Goal: Use online tool/utility: Utilize a website feature to perform a specific function

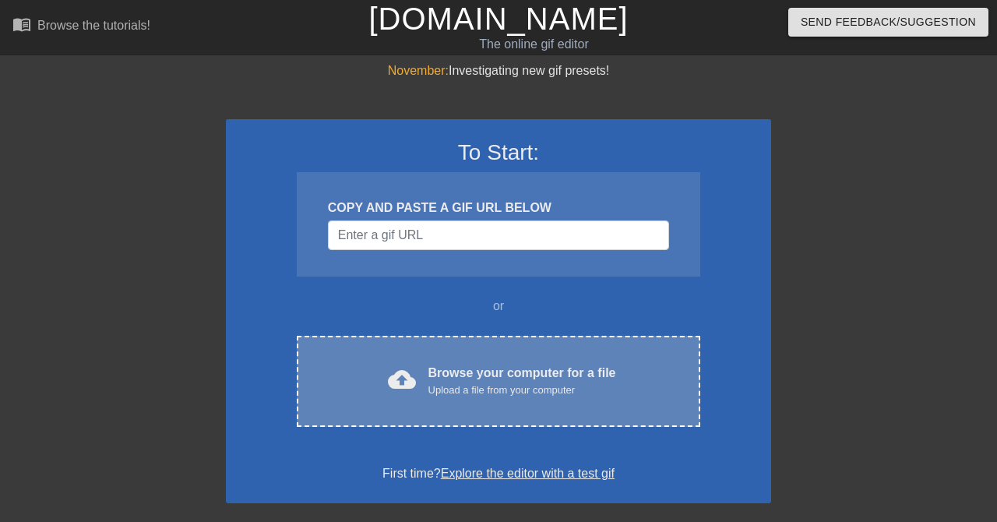
click at [407, 337] on div "cloud_upload Browse your computer for a file Upload a file from your computer C…" at bounding box center [498, 381] width 403 height 91
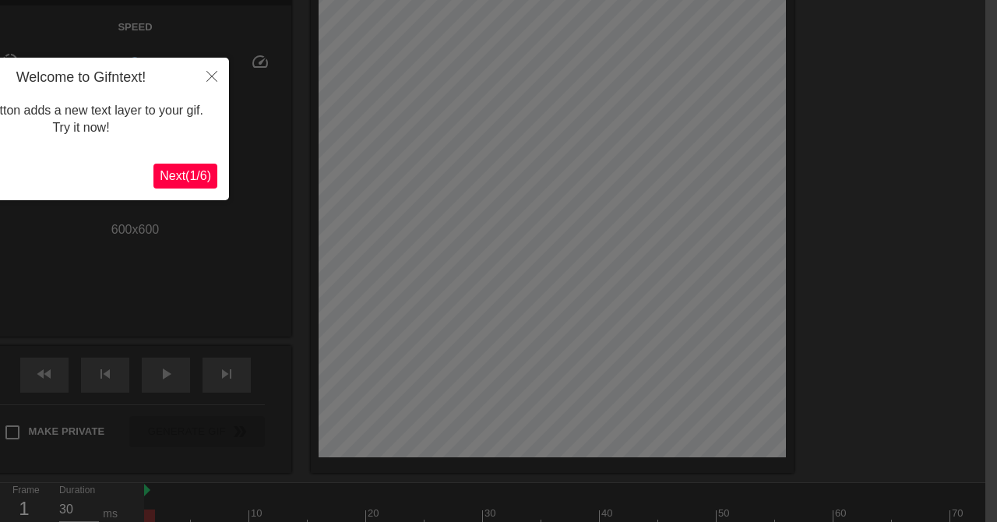
scroll to position [38, 12]
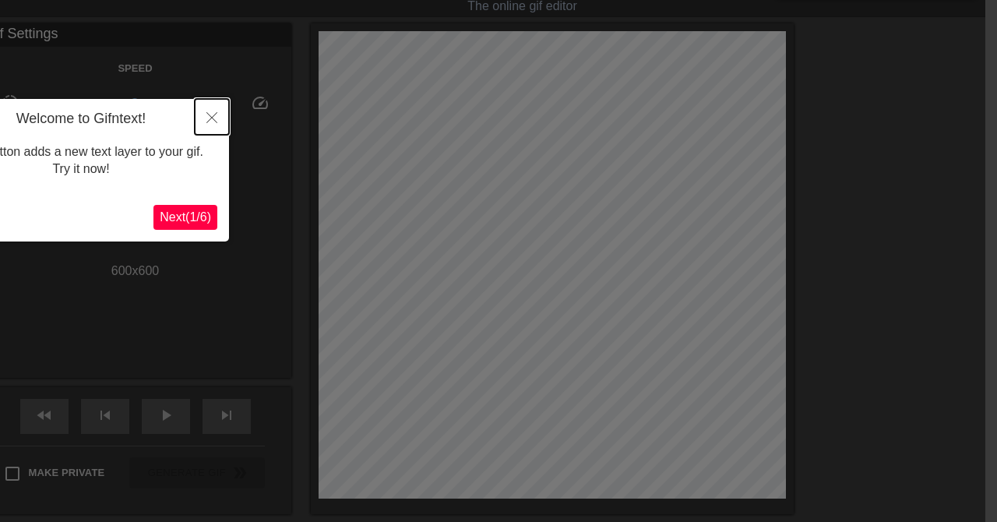
click at [221, 127] on button "Close" at bounding box center [212, 117] width 34 height 36
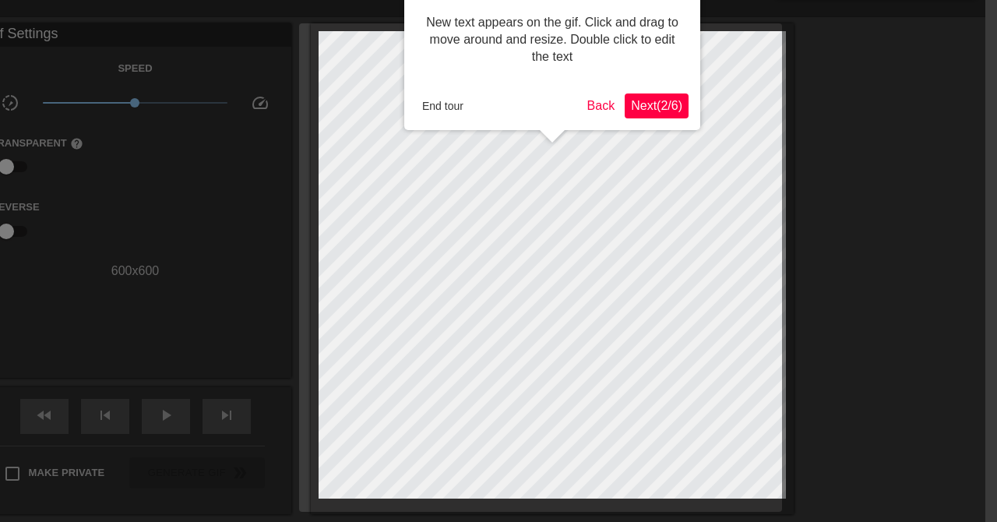
scroll to position [0, 12]
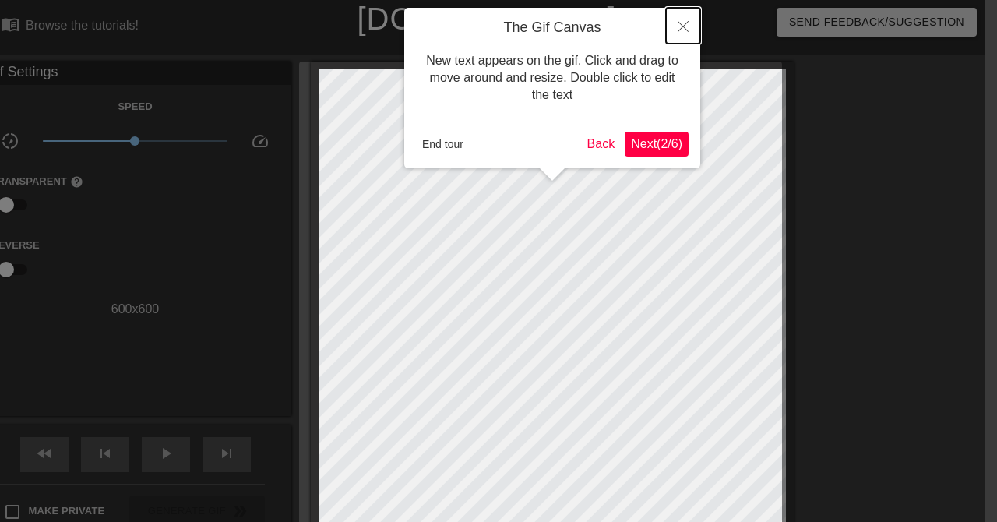
click at [683, 24] on icon "Close" at bounding box center [683, 26] width 11 height 11
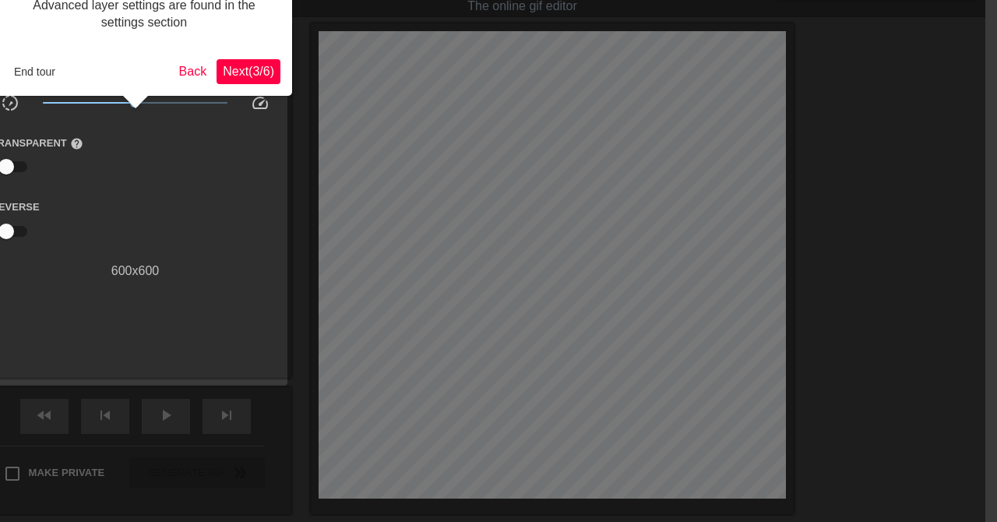
click at [237, 68] on span "Next ( 3 / 6 )" at bounding box center [248, 71] width 51 height 13
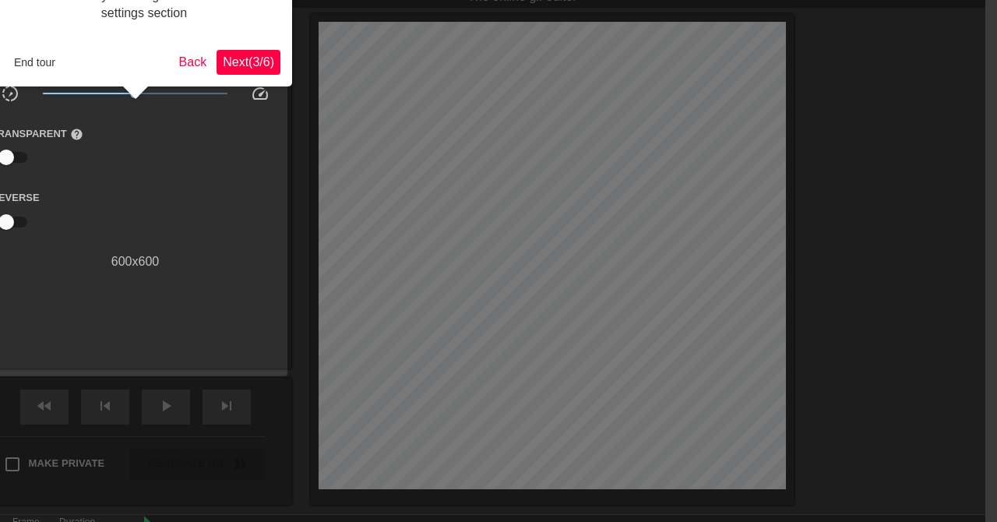
scroll to position [13, 0]
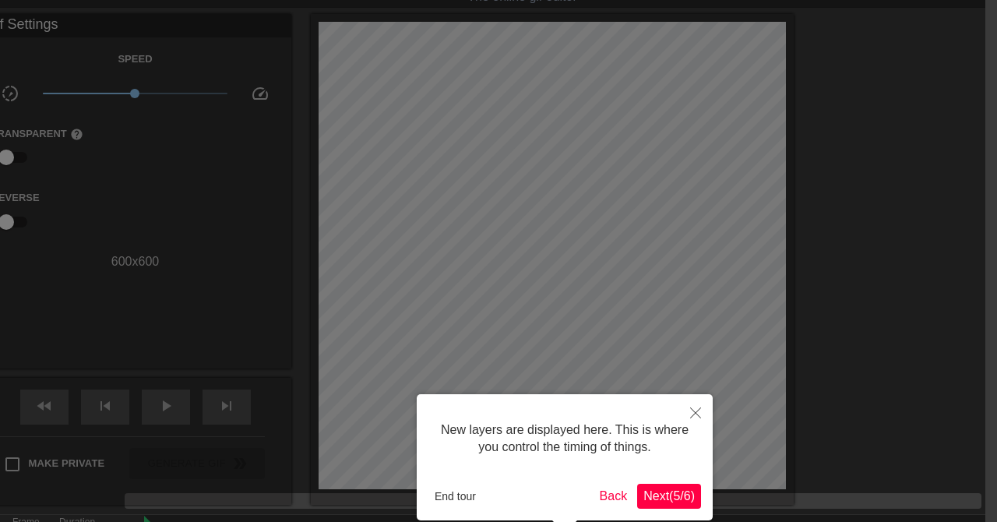
click at [661, 498] on span "Next ( 5 / 6 )" at bounding box center [668, 495] width 51 height 13
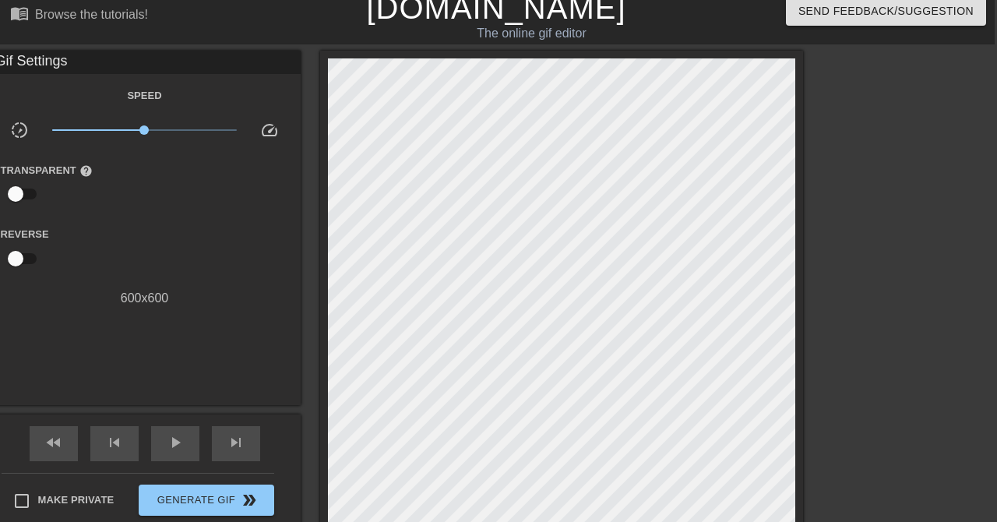
scroll to position [0, 0]
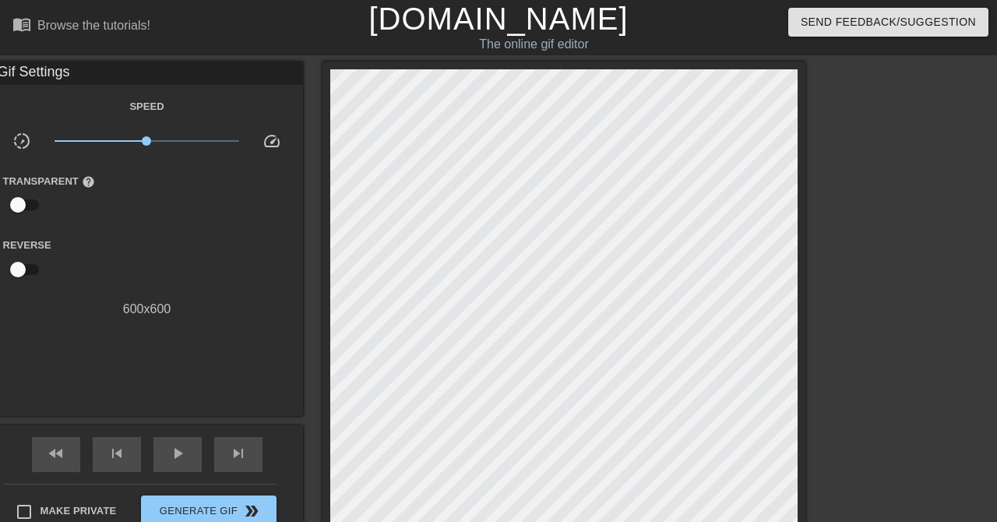
click at [24, 212] on input "checkbox" at bounding box center [18, 205] width 89 height 30
click at [28, 208] on input "checkbox" at bounding box center [32, 205] width 89 height 30
click at [36, 202] on input "checkbox" at bounding box center [18, 205] width 89 height 30
click at [22, 206] on input "checkbox" at bounding box center [32, 205] width 89 height 30
click at [26, 210] on input "checkbox" at bounding box center [18, 205] width 89 height 30
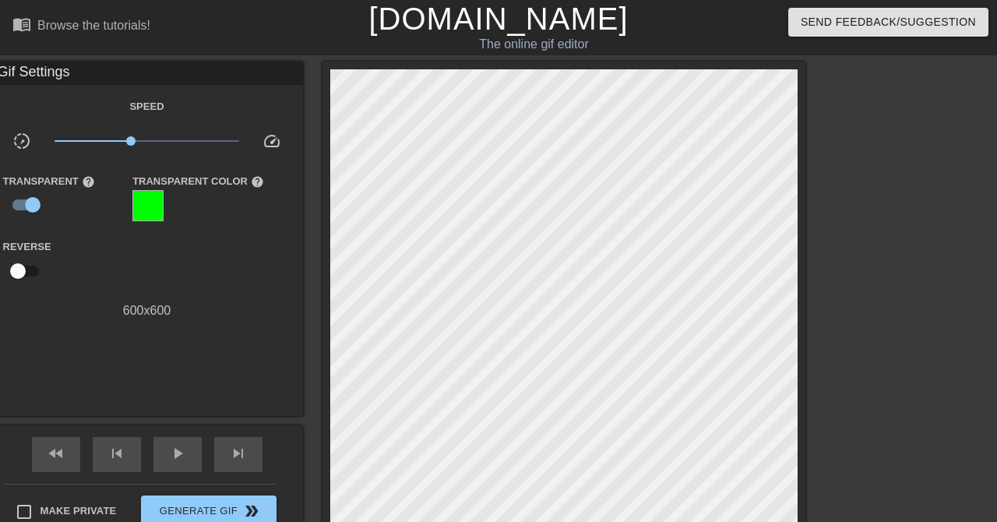
click at [183, 206] on div "Transparent Color help" at bounding box center [198, 196] width 132 height 51
click at [251, 188] on span "help" at bounding box center [257, 181] width 13 height 13
click at [23, 210] on input "checkbox" at bounding box center [32, 205] width 89 height 30
checkbox input "false"
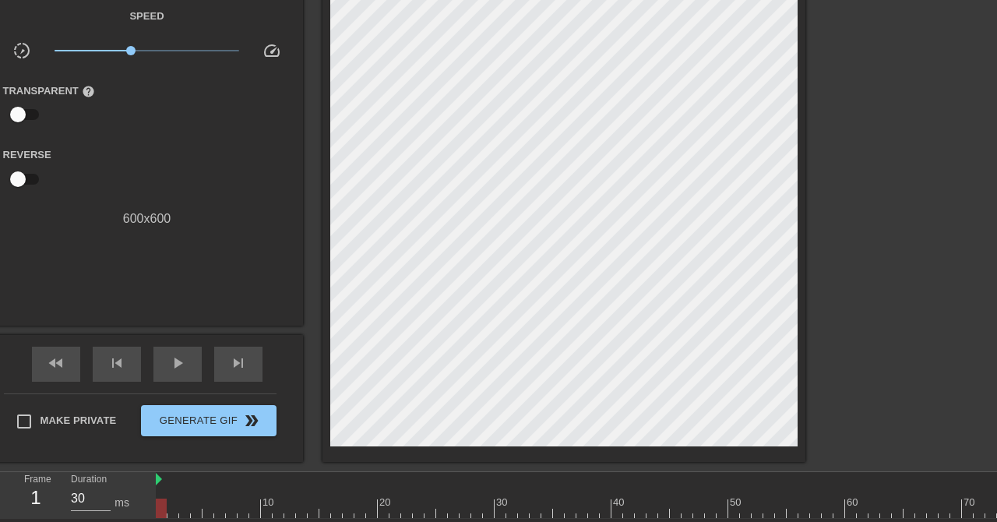
scroll to position [196, 0]
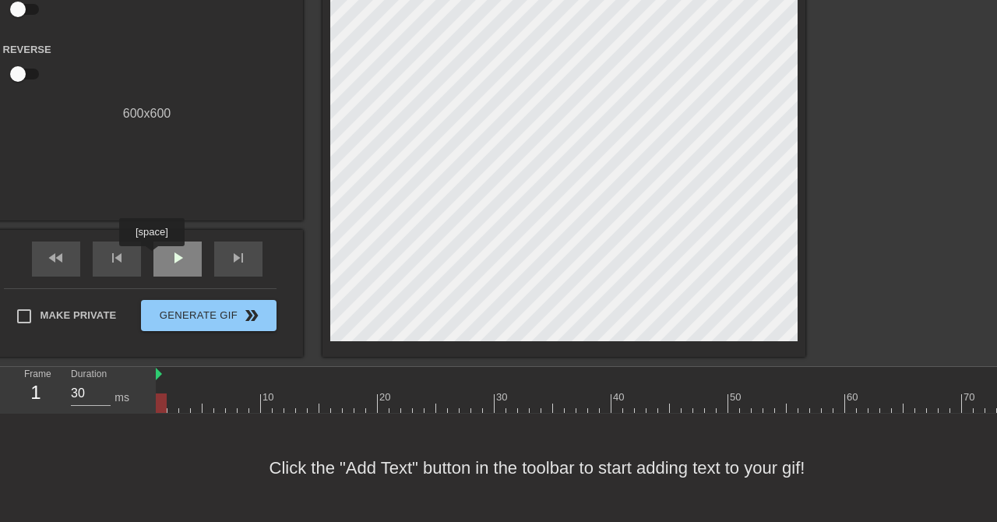
click at [175, 259] on span "play_arrow" at bounding box center [177, 257] width 19 height 19
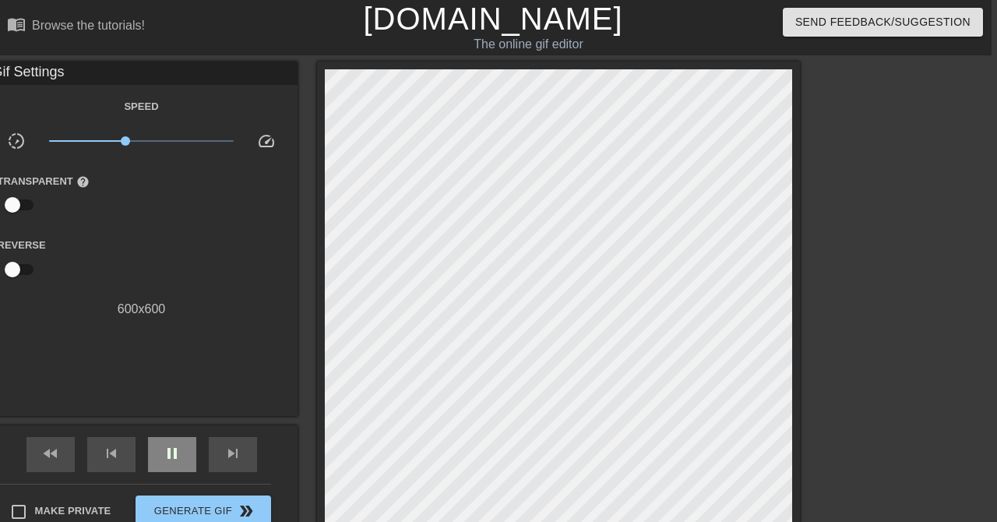
scroll to position [0, 0]
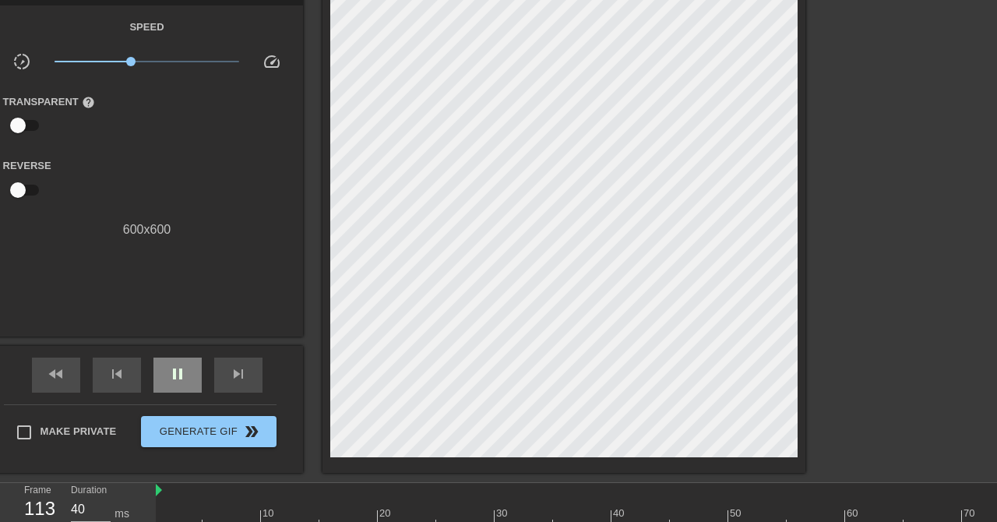
type input "30"
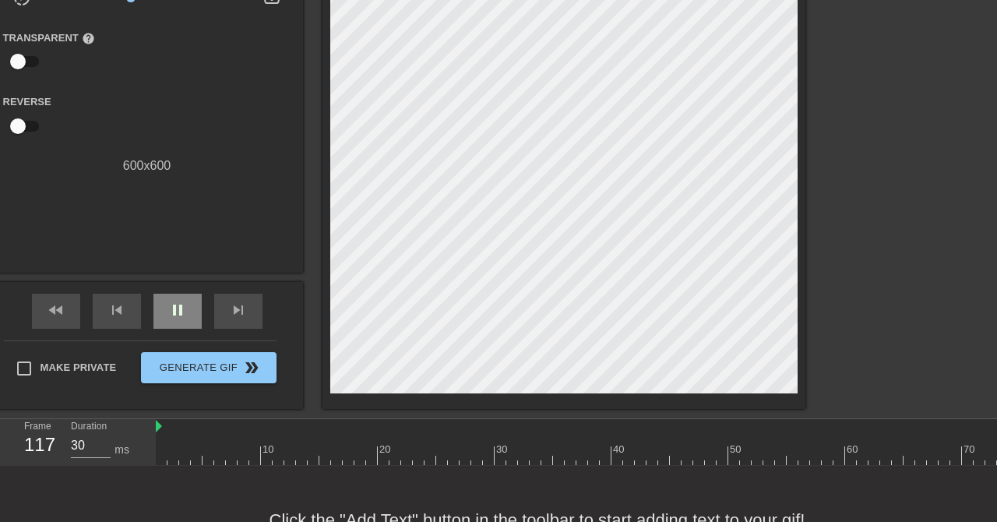
scroll to position [196, 0]
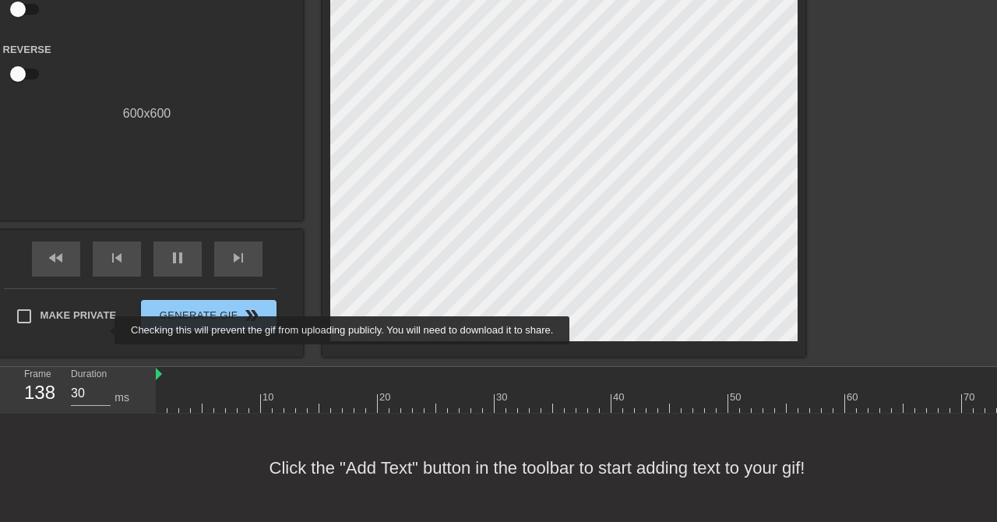
click at [33, 312] on input "Make Private" at bounding box center [24, 316] width 33 height 33
checkbox input "true"
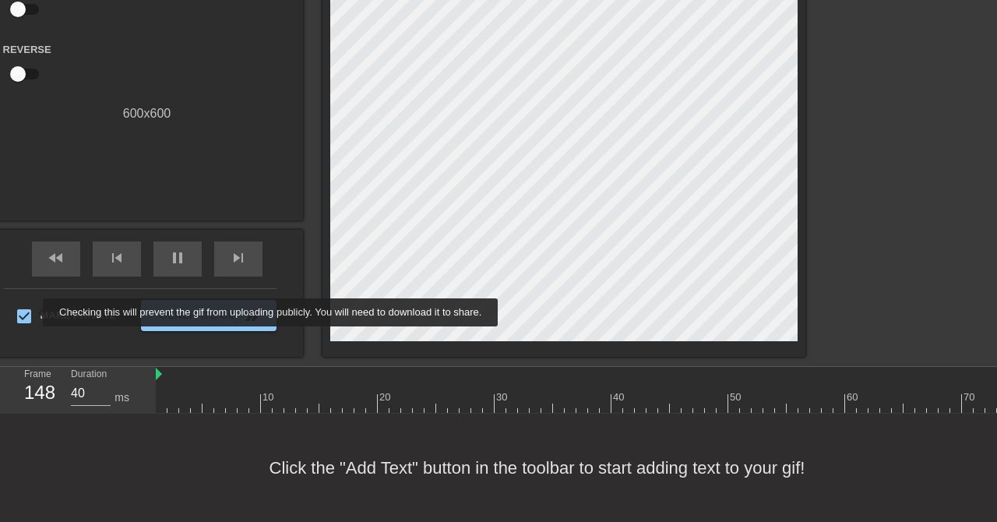
type input "30"
click at [38, 311] on input "Make Private" at bounding box center [24, 316] width 33 height 33
checkbox input "false"
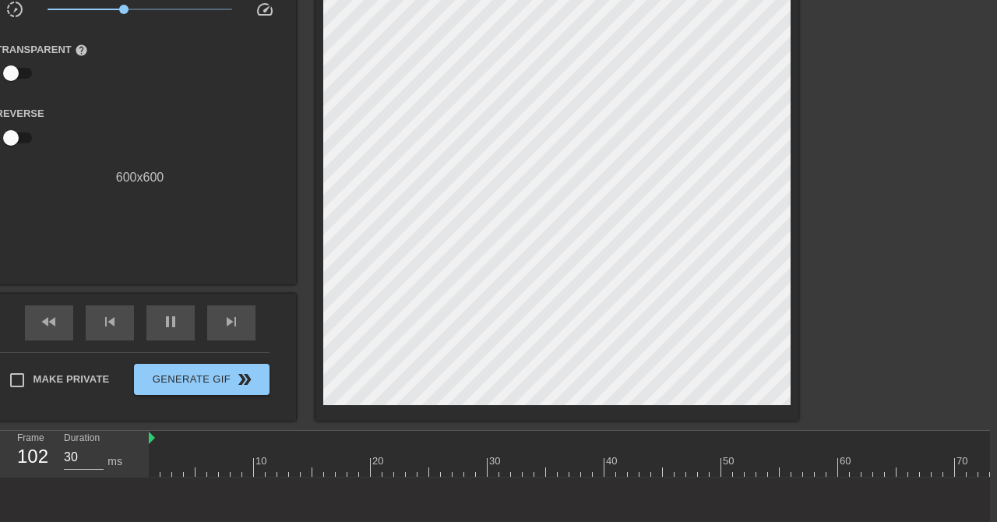
scroll to position [154, 0]
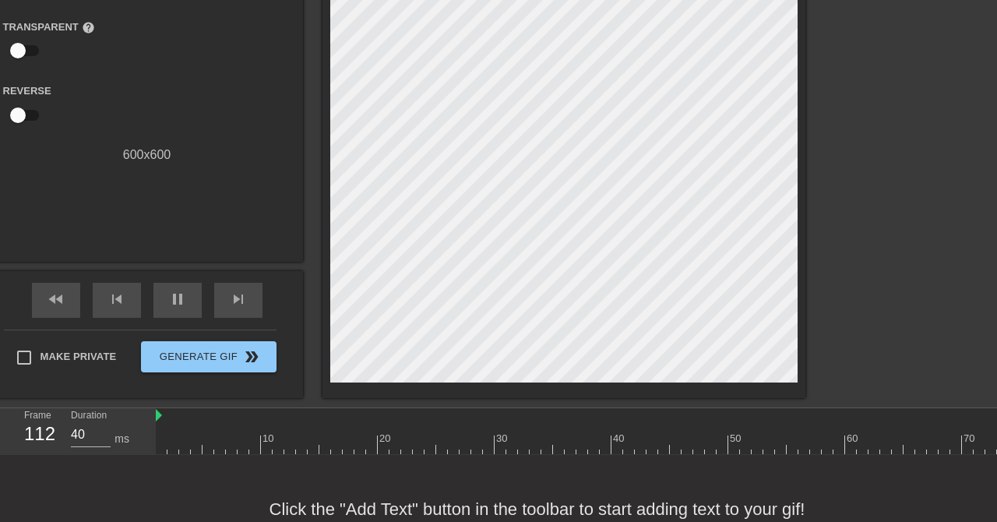
type input "30"
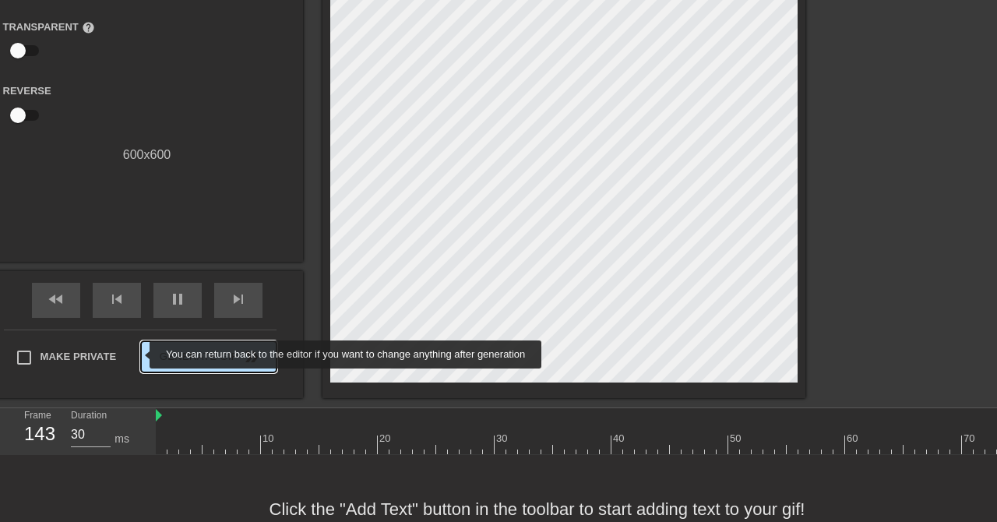
click at [178, 353] on span "Generate Gif double_arrow" at bounding box center [208, 356] width 122 height 19
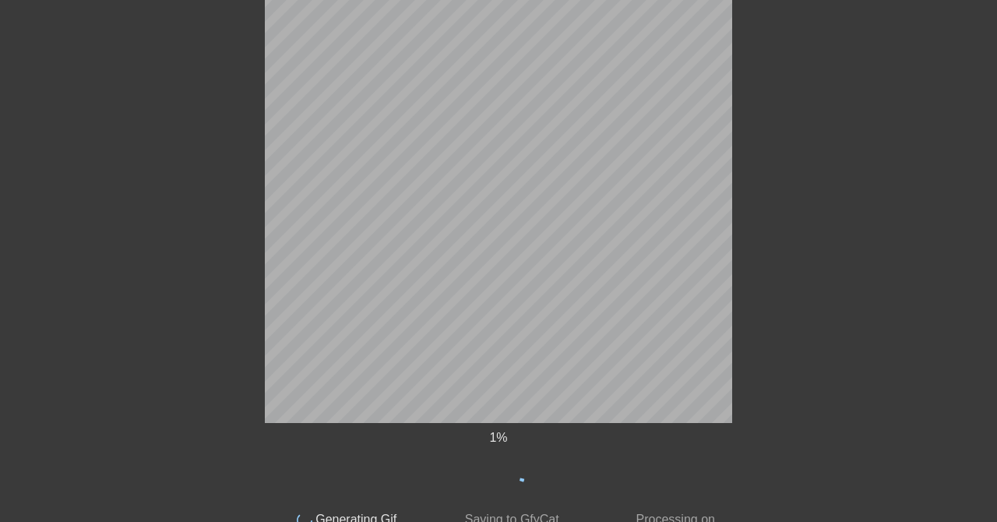
scroll to position [139, 0]
